Goal: Task Accomplishment & Management: Complete application form

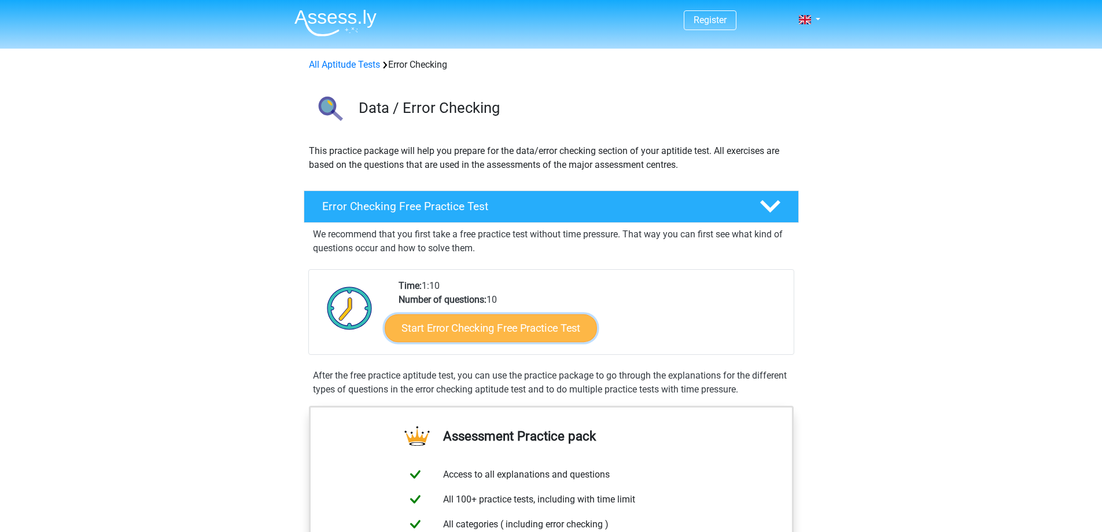
click at [509, 333] on link "Start Error Checking Free Practice Test" at bounding box center [491, 328] width 212 height 28
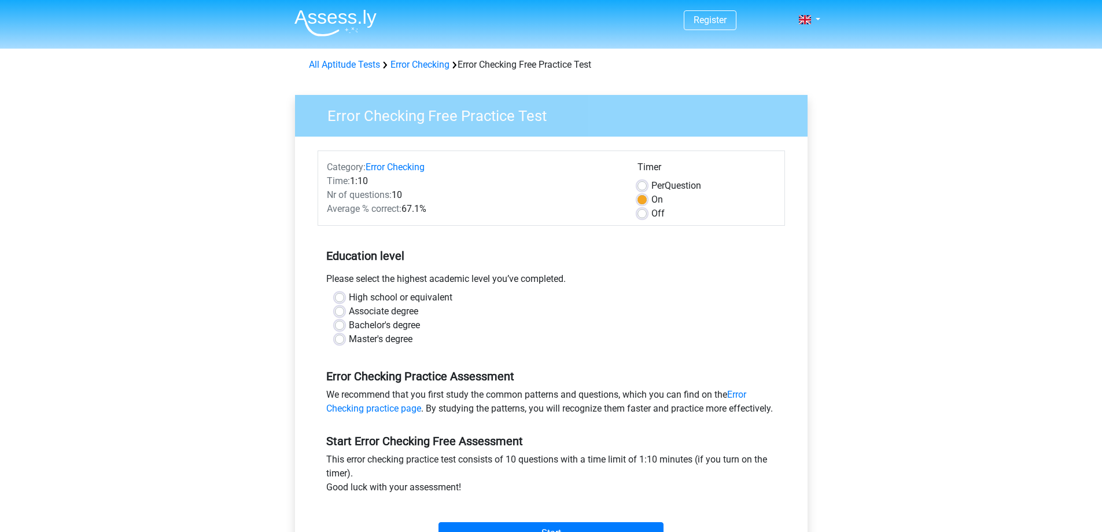
click at [349, 299] on label "High school or equivalent" at bounding box center [401, 298] width 104 height 14
click at [342, 299] on input "High school or equivalent" at bounding box center [339, 297] width 9 height 12
radio input "true"
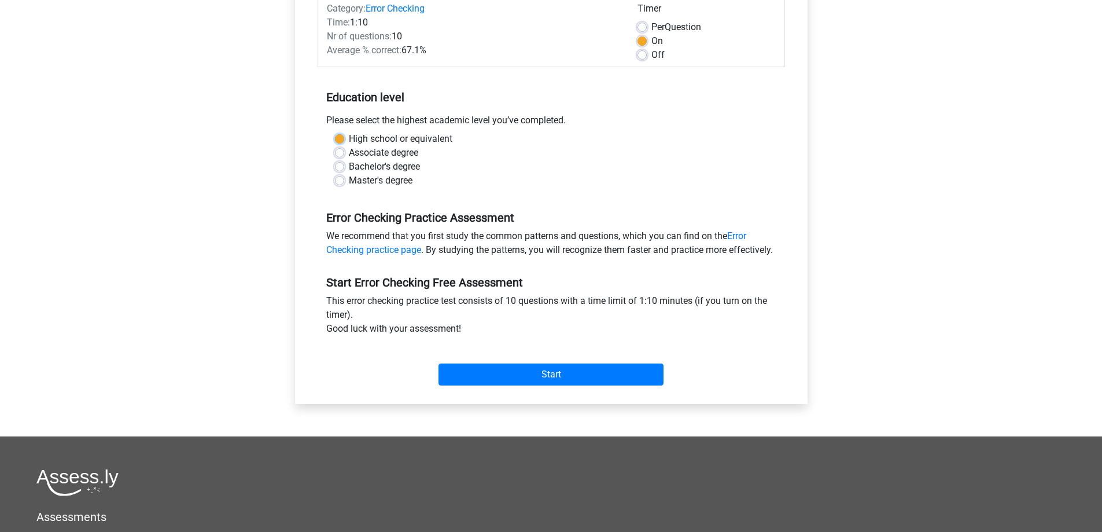
scroll to position [174, 0]
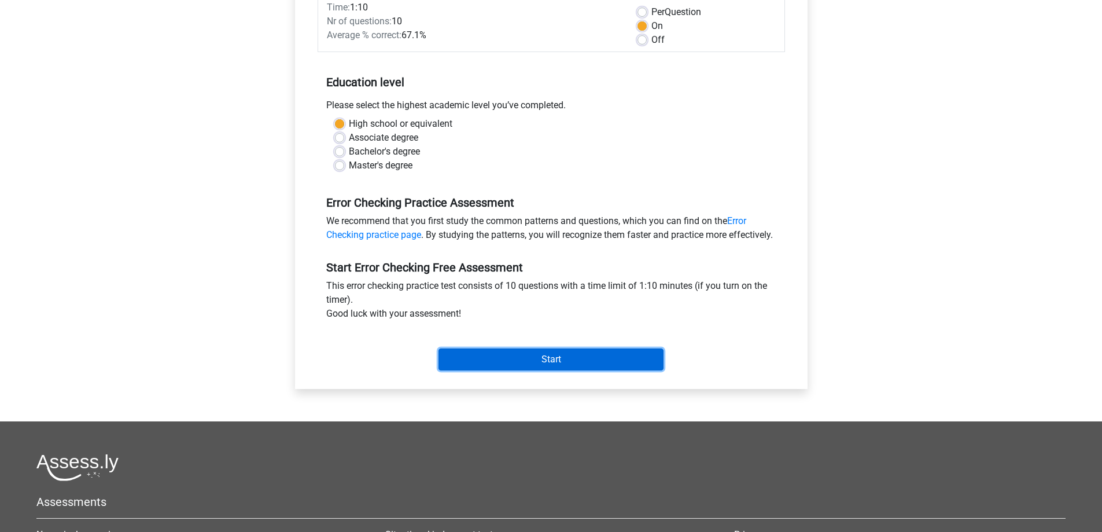
click at [493, 370] on input "Start" at bounding box center [551, 359] width 225 height 22
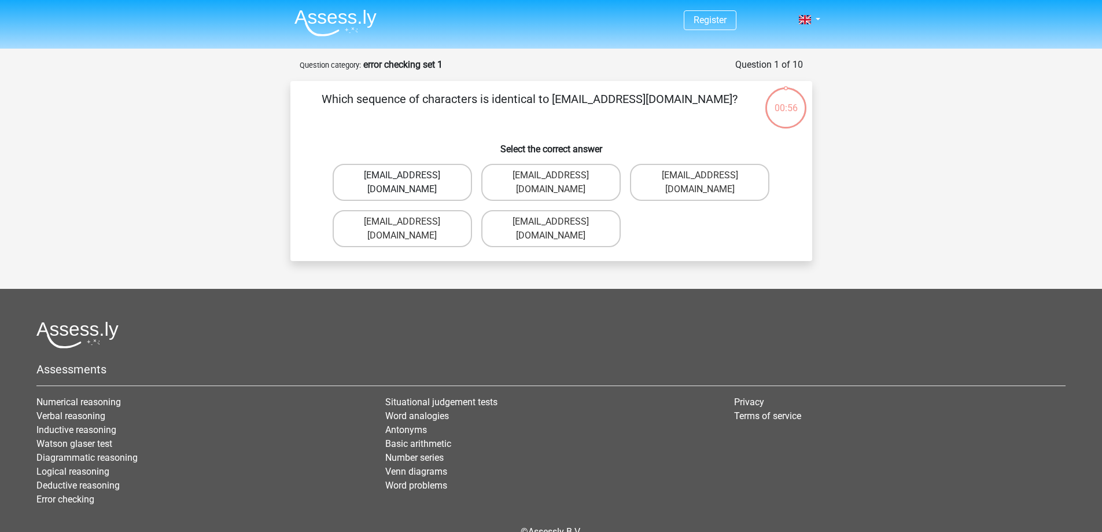
click at [464, 178] on label "[EMAIL_ADDRESS][DOMAIN_NAME]" at bounding box center [402, 182] width 139 height 37
click at [410, 178] on input "[EMAIL_ADDRESS][DOMAIN_NAME]" at bounding box center [406, 179] width 8 height 8
radio input "true"
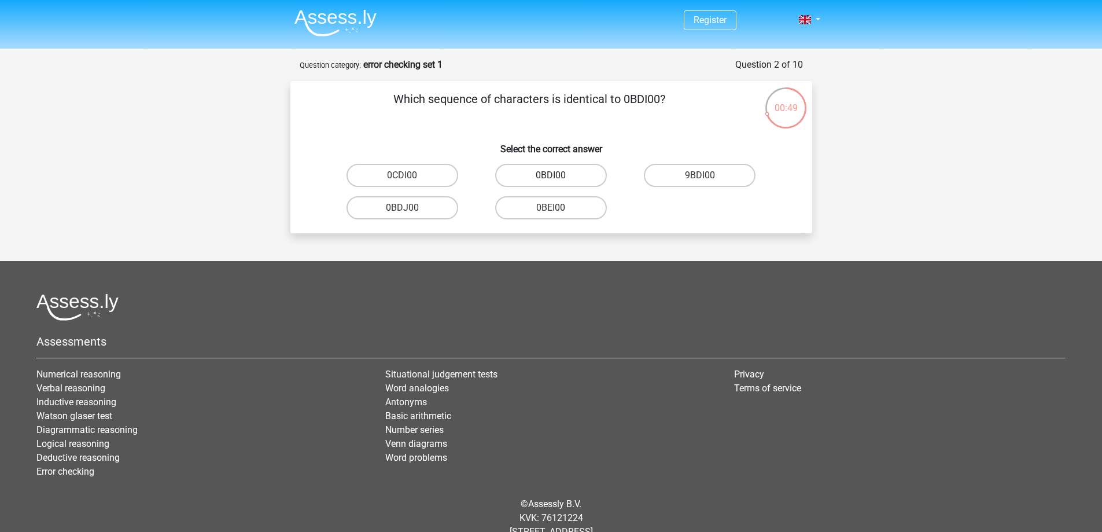
click at [515, 177] on label "0BDI00" at bounding box center [551, 175] width 112 height 23
click at [551, 177] on input "0BDI00" at bounding box center [555, 179] width 8 height 8
radio input "true"
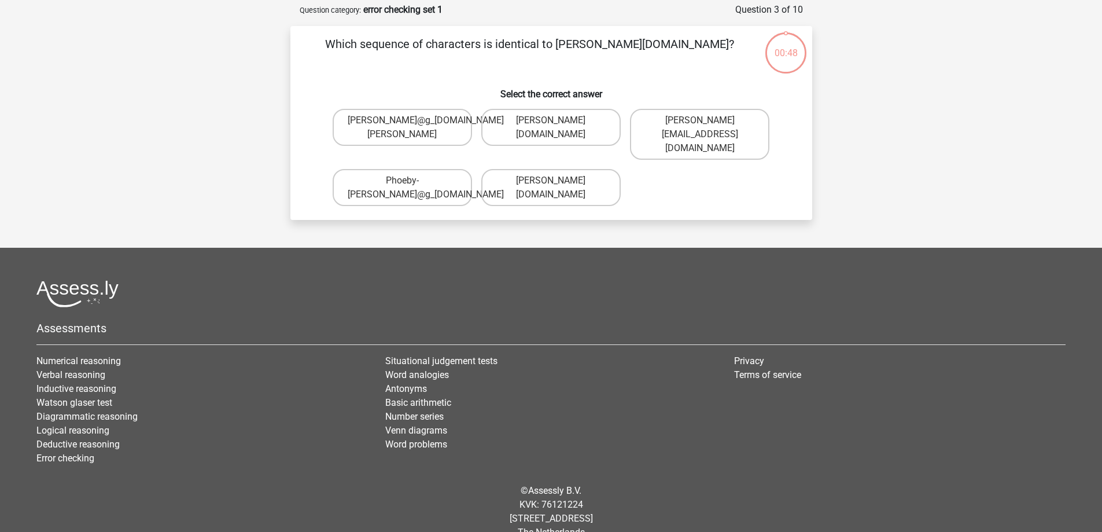
scroll to position [58, 0]
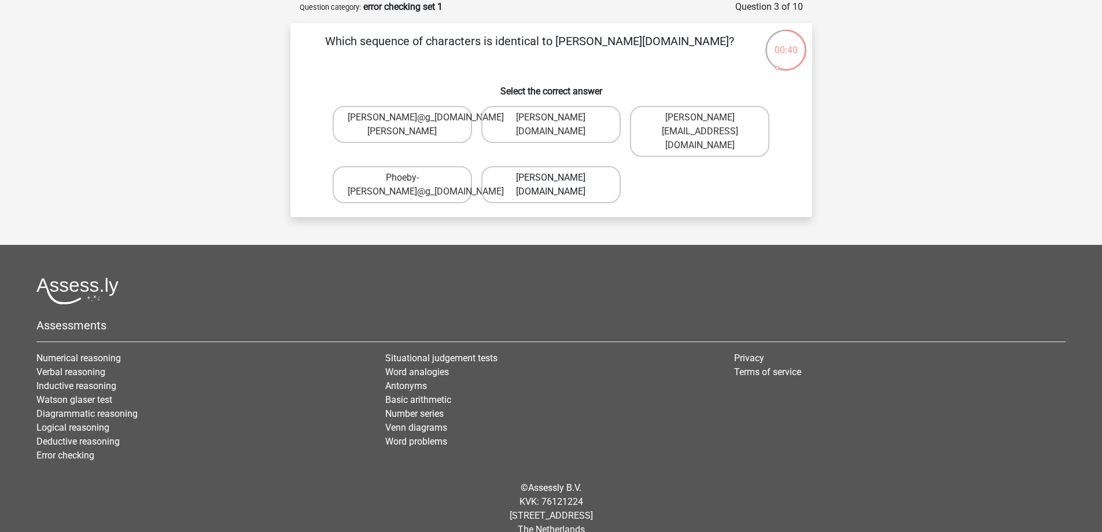
click at [516, 178] on label "Phoebe-Patterson@g_mail.gr" at bounding box center [551, 184] width 139 height 37
click at [551, 178] on input "Phoebe-Patterson@g_mail.gr" at bounding box center [555, 182] width 8 height 8
radio input "true"
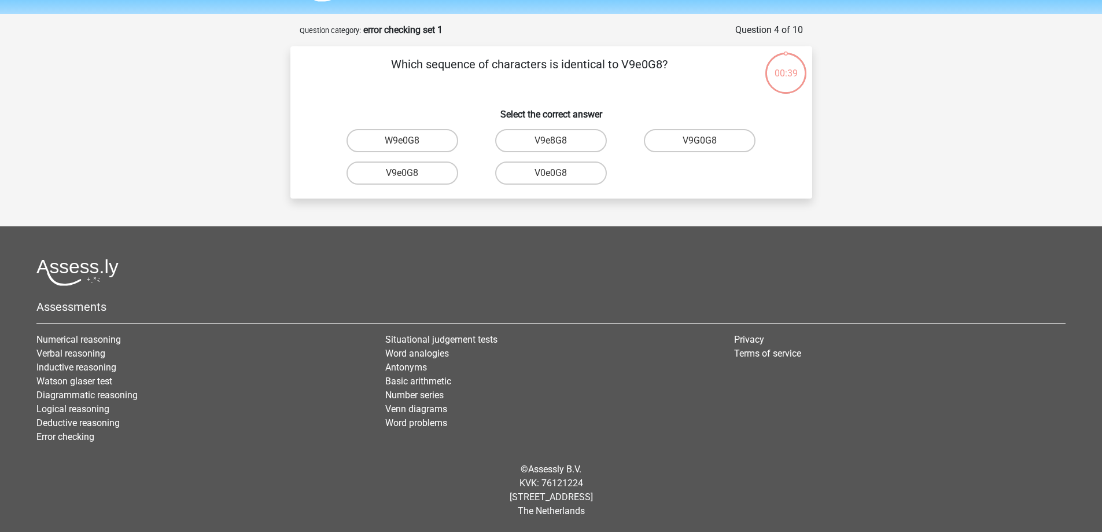
scroll to position [35, 0]
click at [430, 140] on label "W9e0G8" at bounding box center [403, 140] width 112 height 23
click at [410, 141] on input "W9e0G8" at bounding box center [406, 145] width 8 height 8
radio input "true"
click at [428, 143] on label "91051S" at bounding box center [403, 140] width 112 height 23
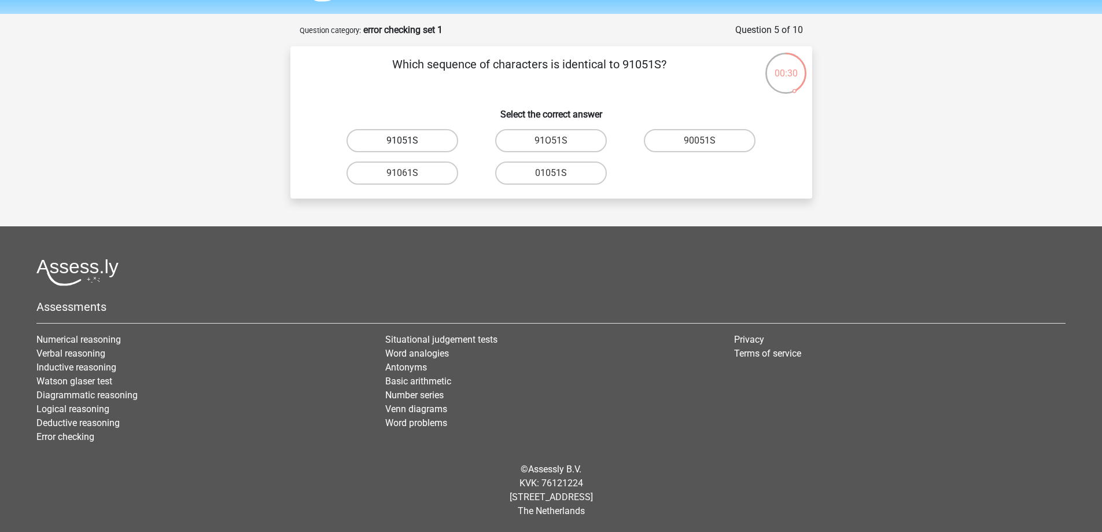
click at [410, 143] on input "91051S" at bounding box center [406, 145] width 8 height 8
radio input "true"
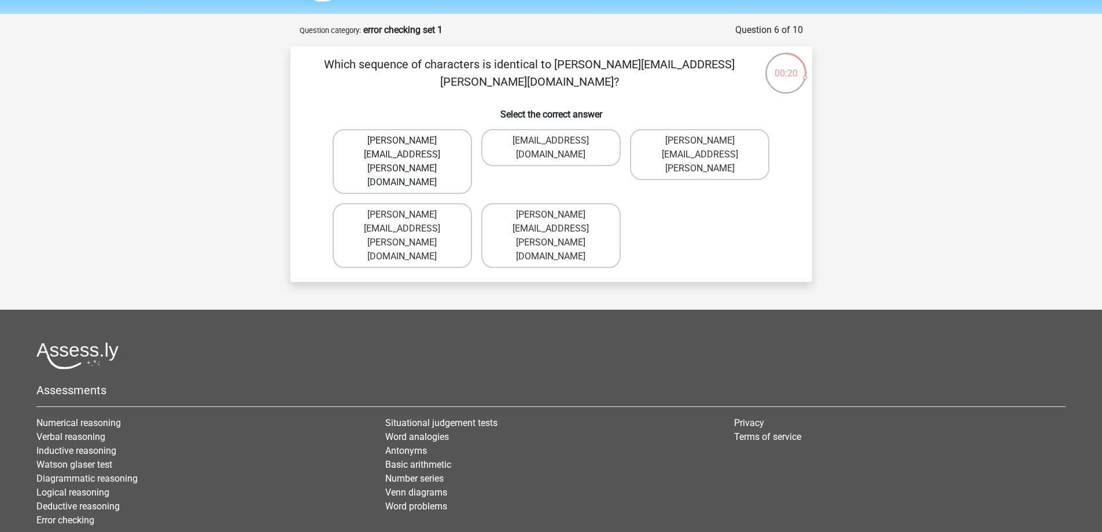
click at [419, 145] on label "Connor.Paterson@mailme.com" at bounding box center [402, 161] width 139 height 65
click at [410, 145] on input "Connor.Paterson@mailme.com" at bounding box center [406, 145] width 8 height 8
radio input "true"
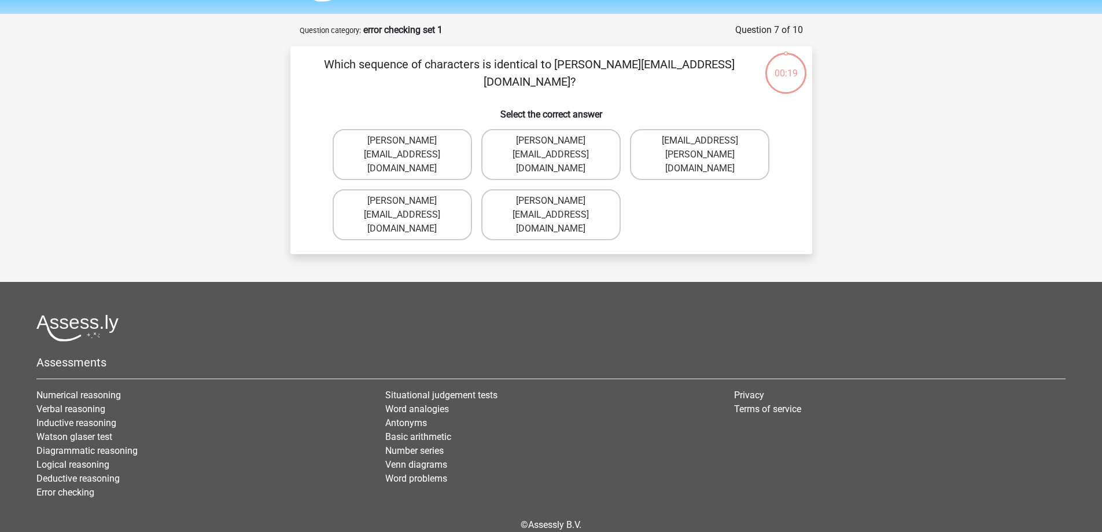
scroll to position [58, 0]
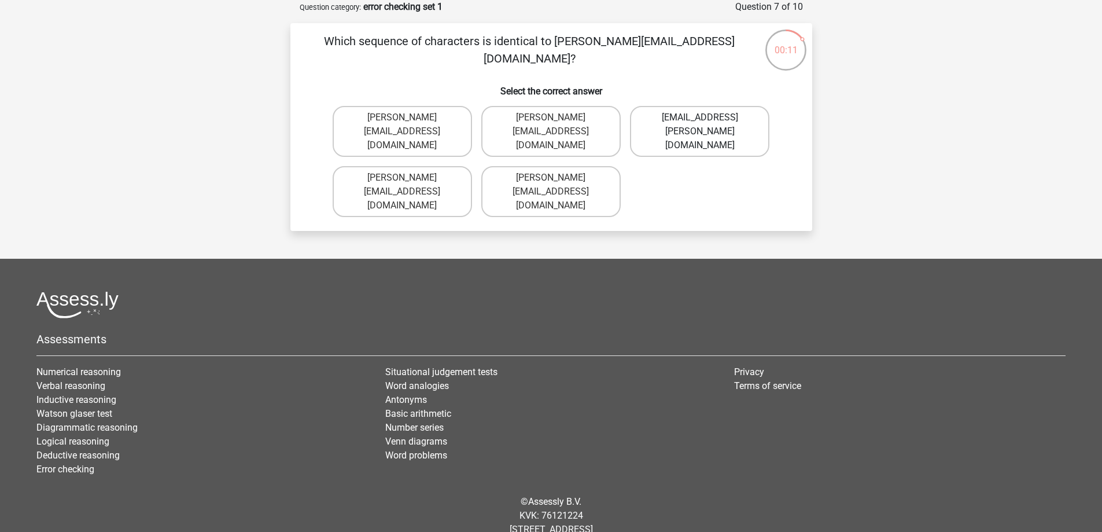
click at [641, 136] on label "Ave-Carroll@mailme.uk.com" at bounding box center [699, 131] width 139 height 51
click at [700, 125] on input "Ave-Carroll@mailme.uk.com" at bounding box center [704, 121] width 8 height 8
radio input "true"
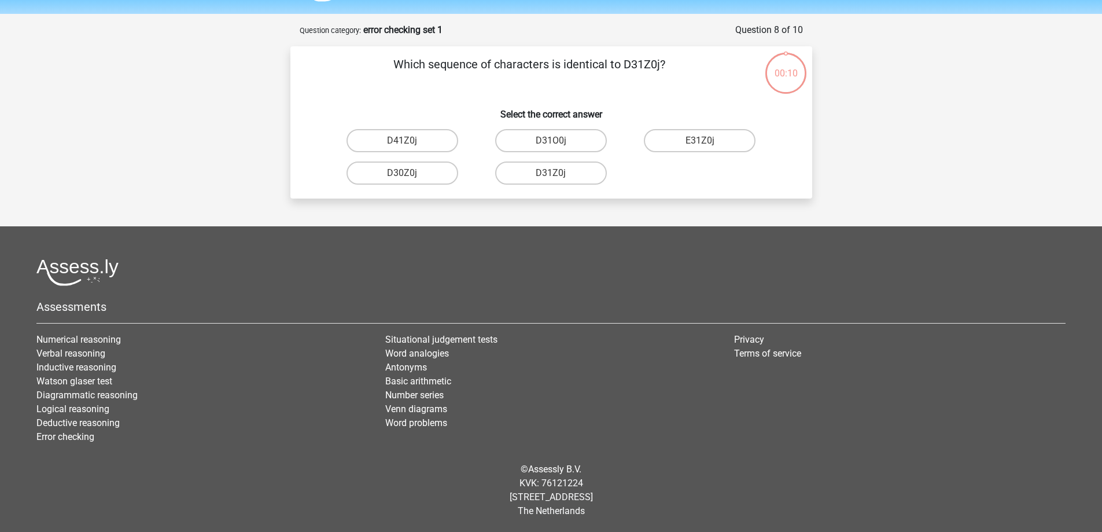
scroll to position [35, 0]
click at [574, 174] on label "D31Z0j" at bounding box center [551, 172] width 112 height 23
click at [558, 174] on input "D31Z0j" at bounding box center [555, 177] width 8 height 8
radio input "true"
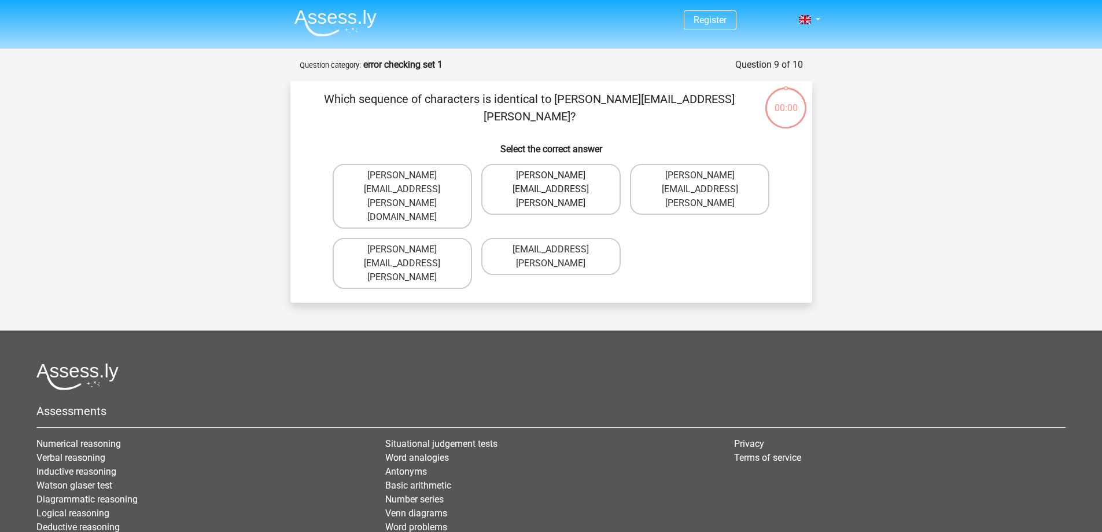
scroll to position [35, 0]
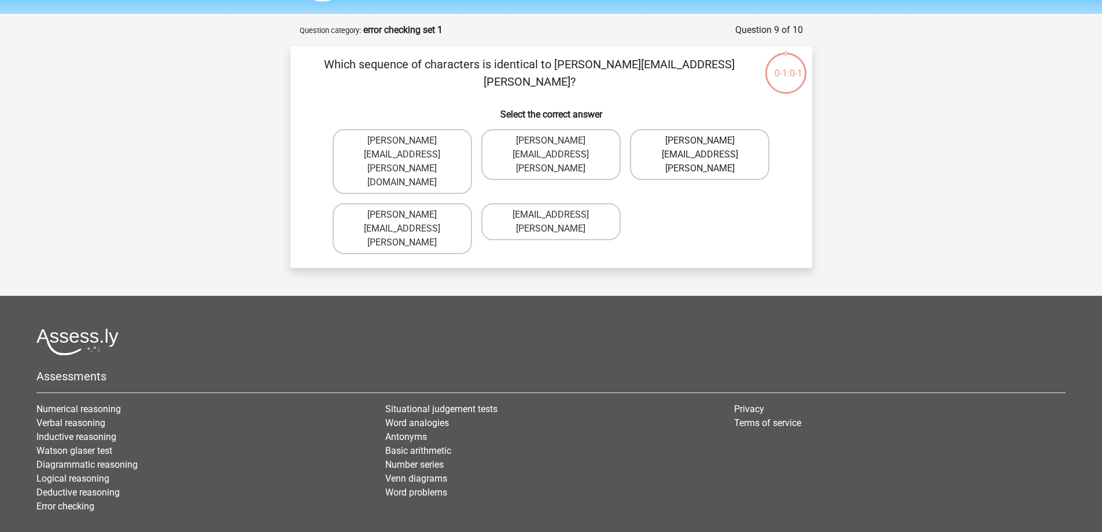
click at [641, 142] on label "[PERSON_NAME][EMAIL_ADDRESS][PERSON_NAME]" at bounding box center [699, 154] width 139 height 51
click at [700, 142] on input "[PERSON_NAME][EMAIL_ADDRESS][PERSON_NAME]" at bounding box center [704, 145] width 8 height 8
radio input "true"
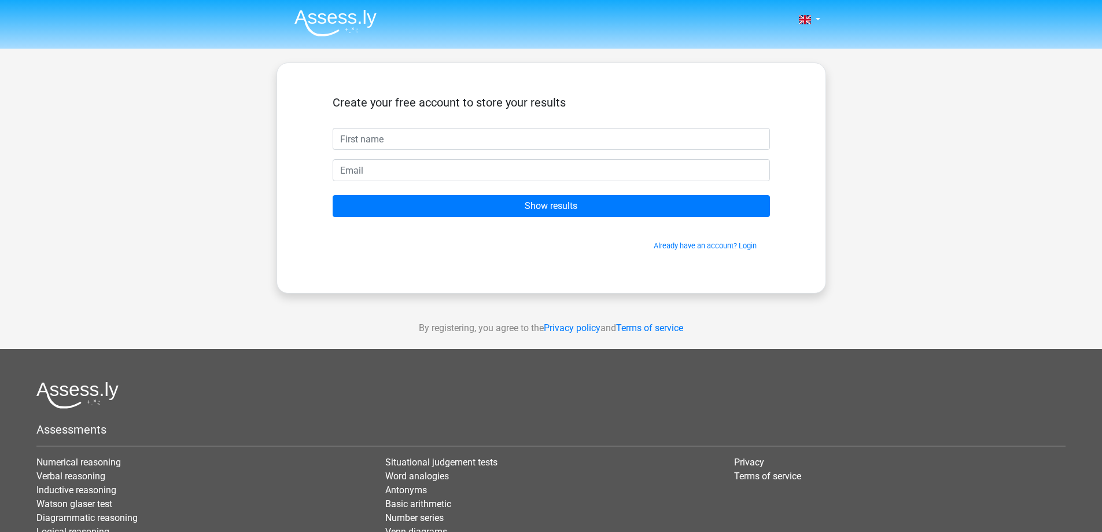
click at [479, 141] on input "text" at bounding box center [552, 139] width 438 height 22
type input "v"
type input "b"
type input "Buchi"
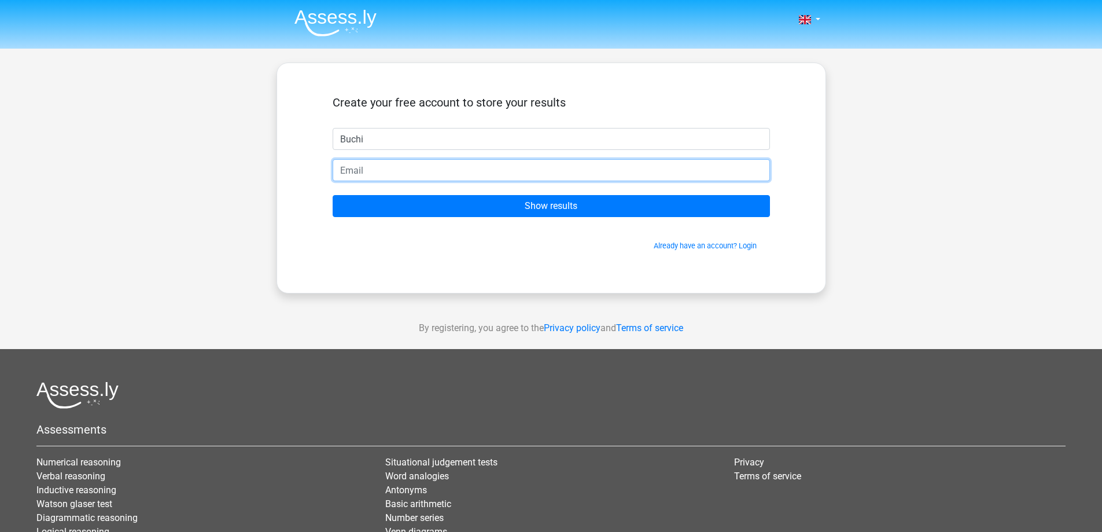
click at [538, 164] on input "email" at bounding box center [552, 170] width 438 height 22
type input "[EMAIL_ADDRESS][DOMAIN_NAME]"
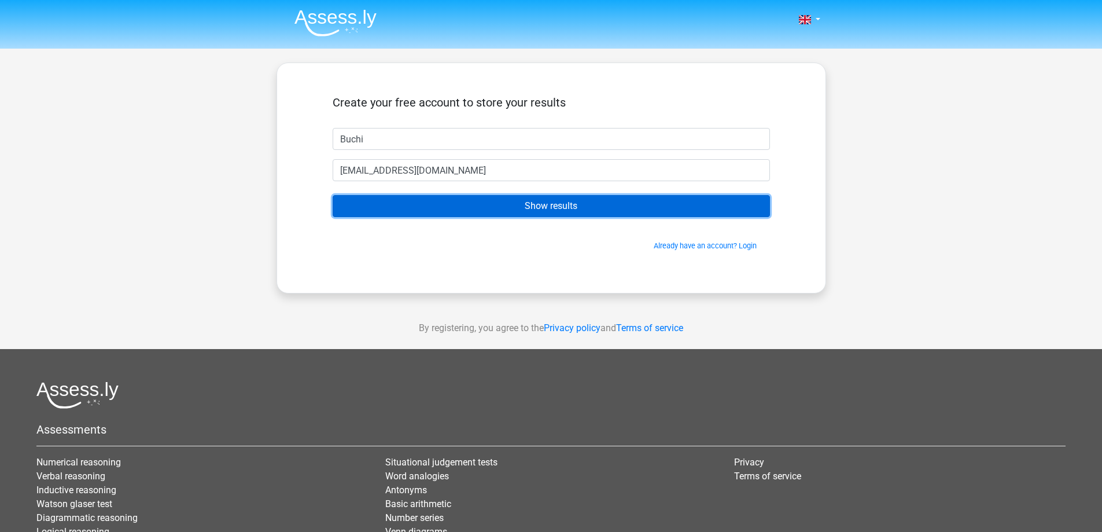
click at [492, 211] on input "Show results" at bounding box center [552, 206] width 438 height 22
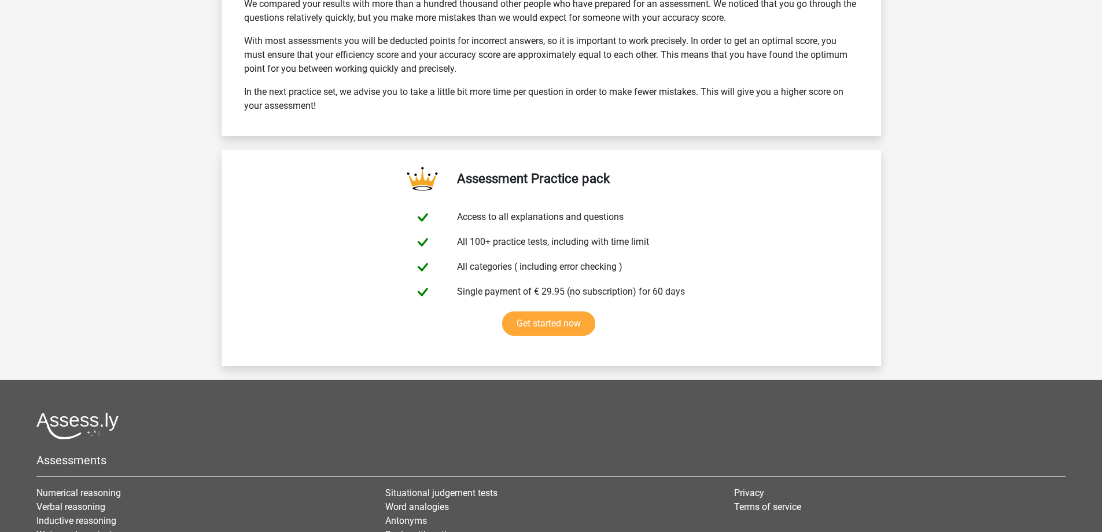
scroll to position [1563, 0]
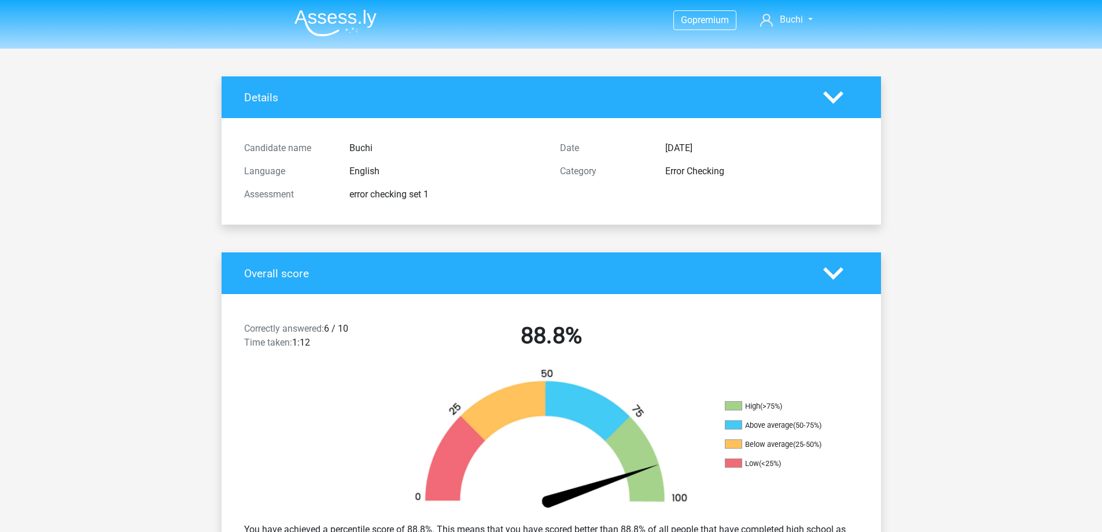
scroll to position [1563, 0]
